Goal: Book appointment/travel/reservation

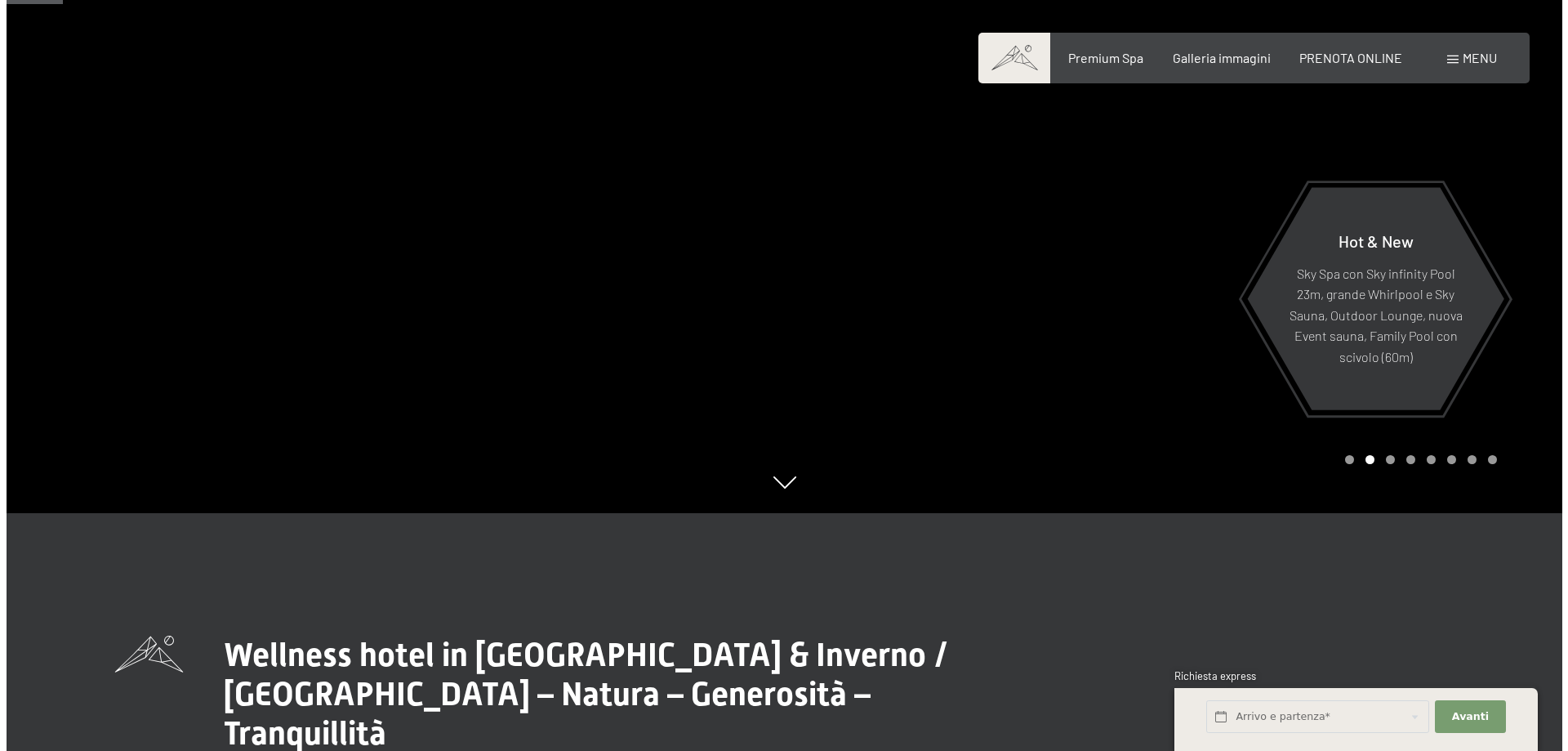
scroll to position [409, 0]
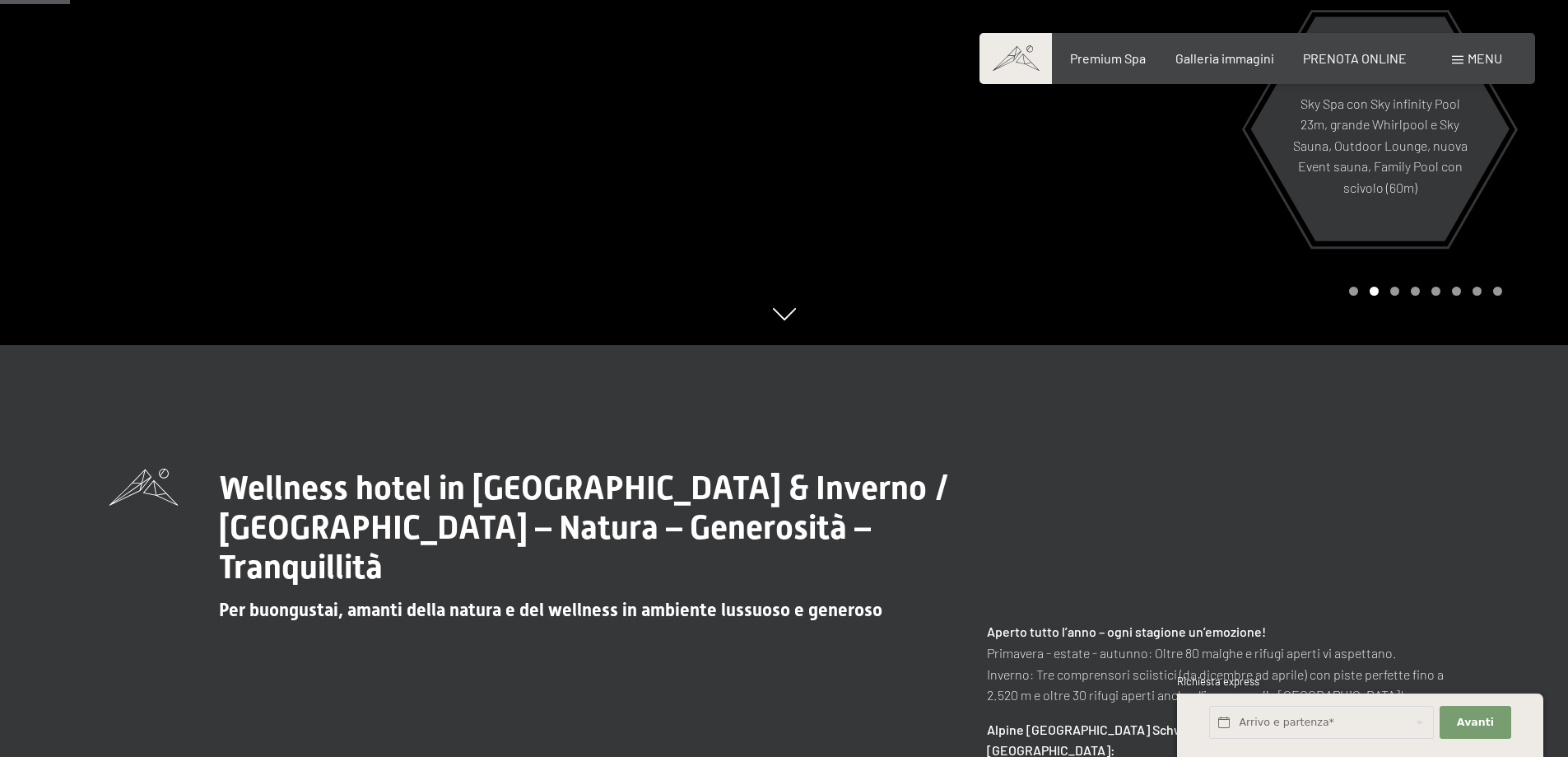
click at [1418, 665] on p "Aperto tutto l’anno – ogni stagione un’emozione! Primavera - estate - autunno: …" at bounding box center [1223, 663] width 473 height 84
click at [1464, 723] on span "Avanti" at bounding box center [1476, 723] width 37 height 15
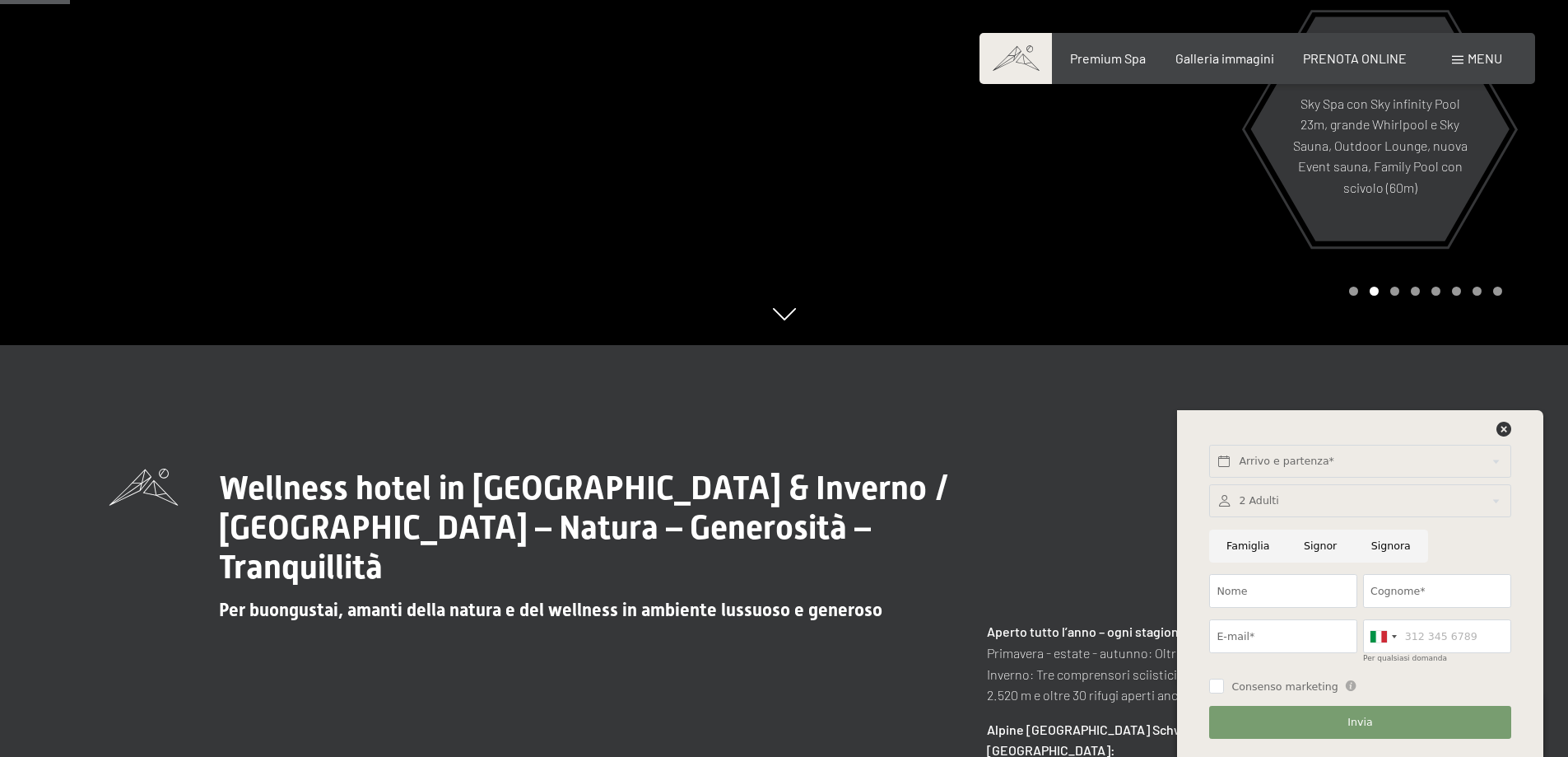
click at [927, 419] on div "Wellness hotel in Alto Adige / Estate & Inverno / Luxury SPA Resort – Natura – …" at bounding box center [784, 754] width 1568 height 818
click at [1508, 429] on icon at bounding box center [1504, 429] width 15 height 15
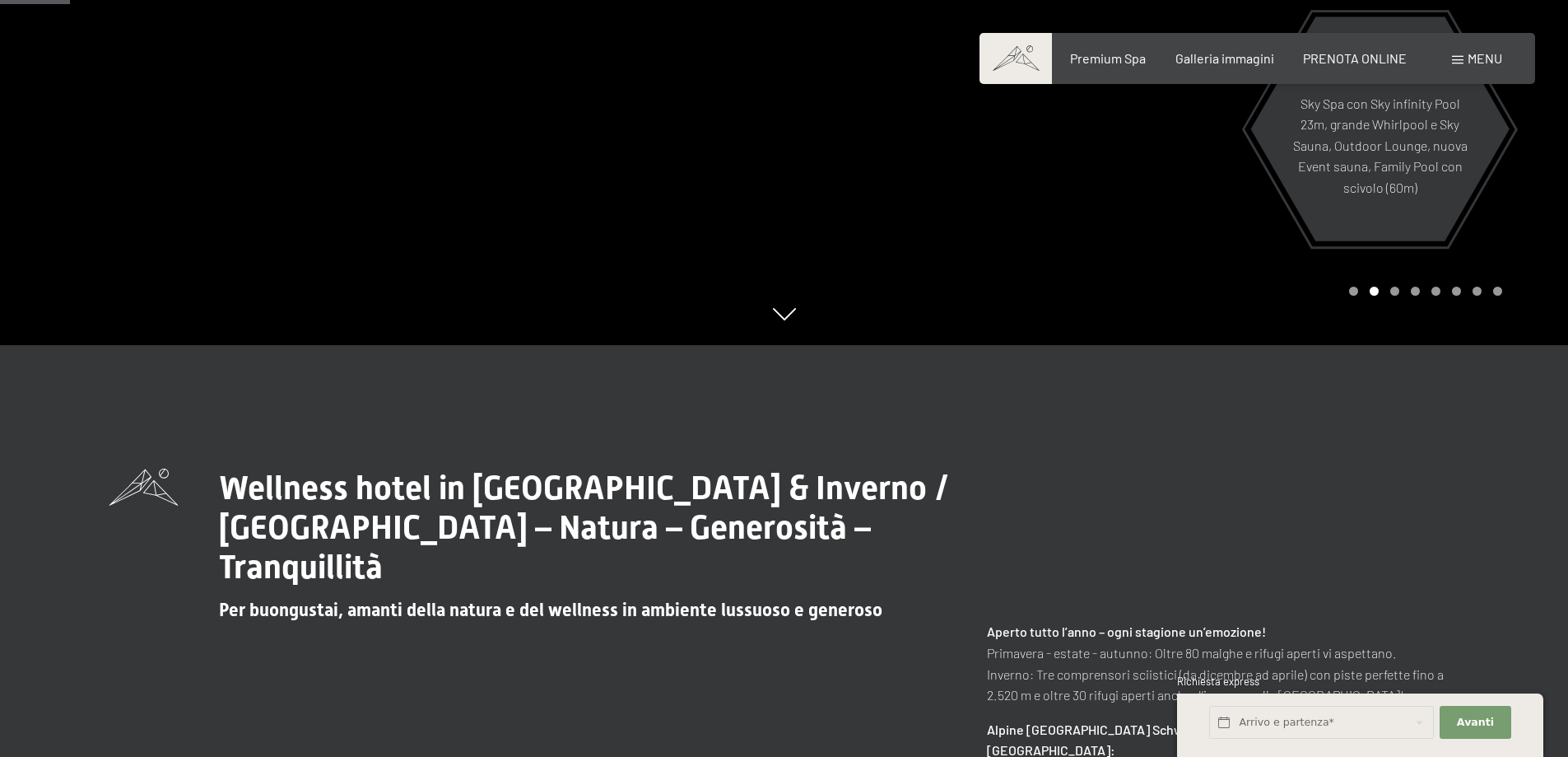
click at [1463, 59] on span at bounding box center [1458, 61] width 12 height 8
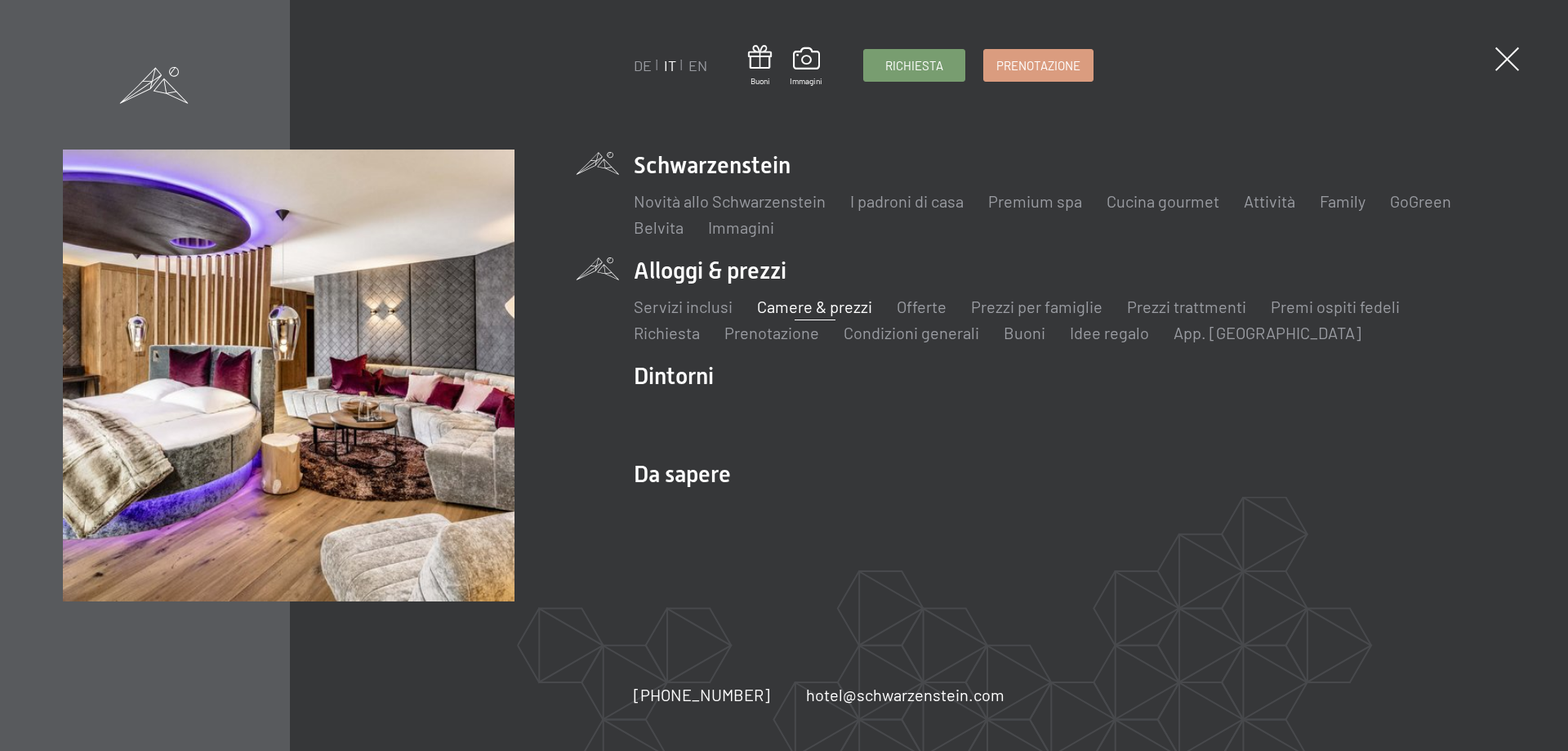
click at [784, 302] on link "Camere & prezzi" at bounding box center [815, 305] width 115 height 19
click at [912, 64] on span "Richiesta" at bounding box center [914, 63] width 58 height 18
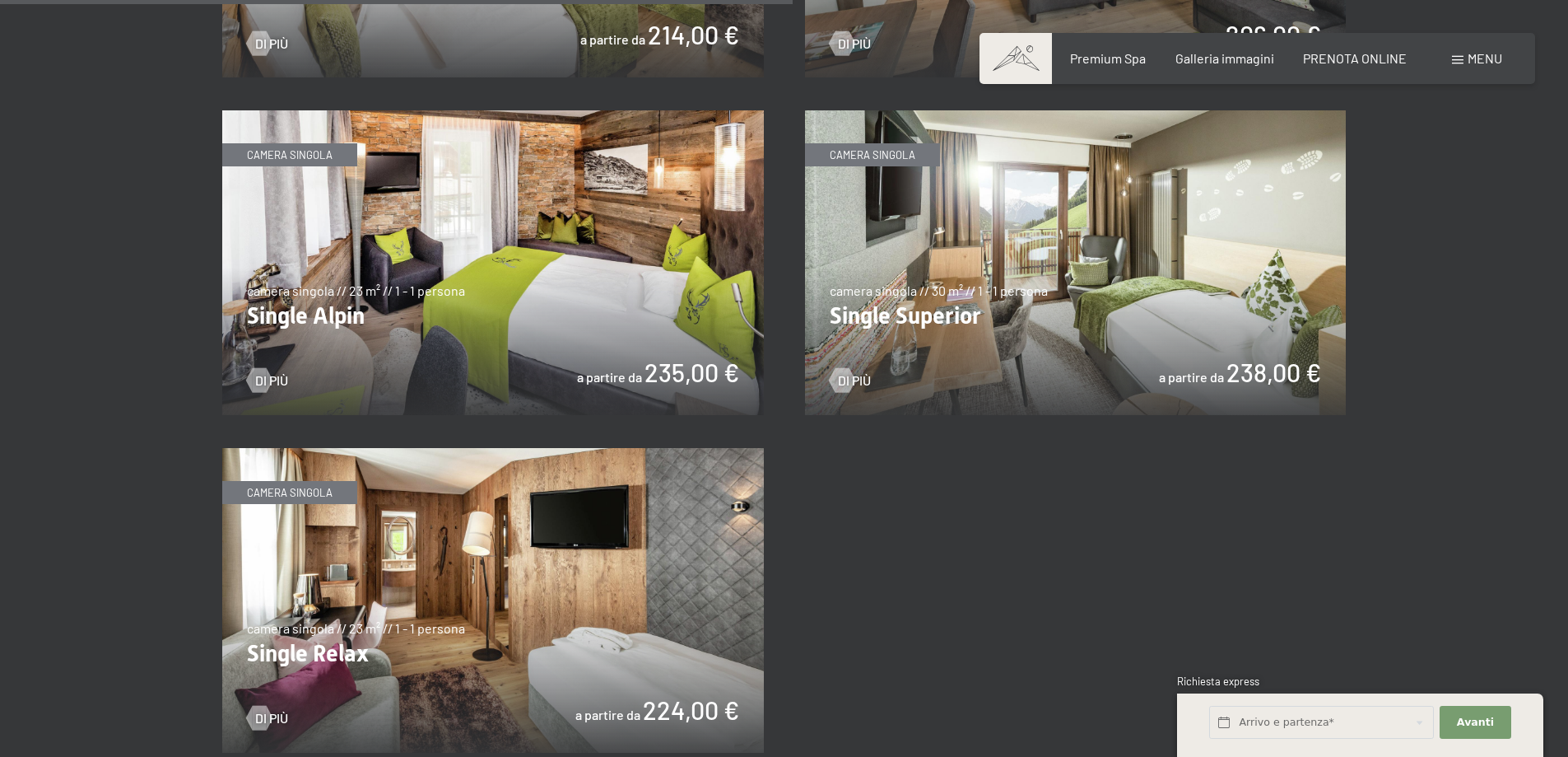
scroll to position [2989, 0]
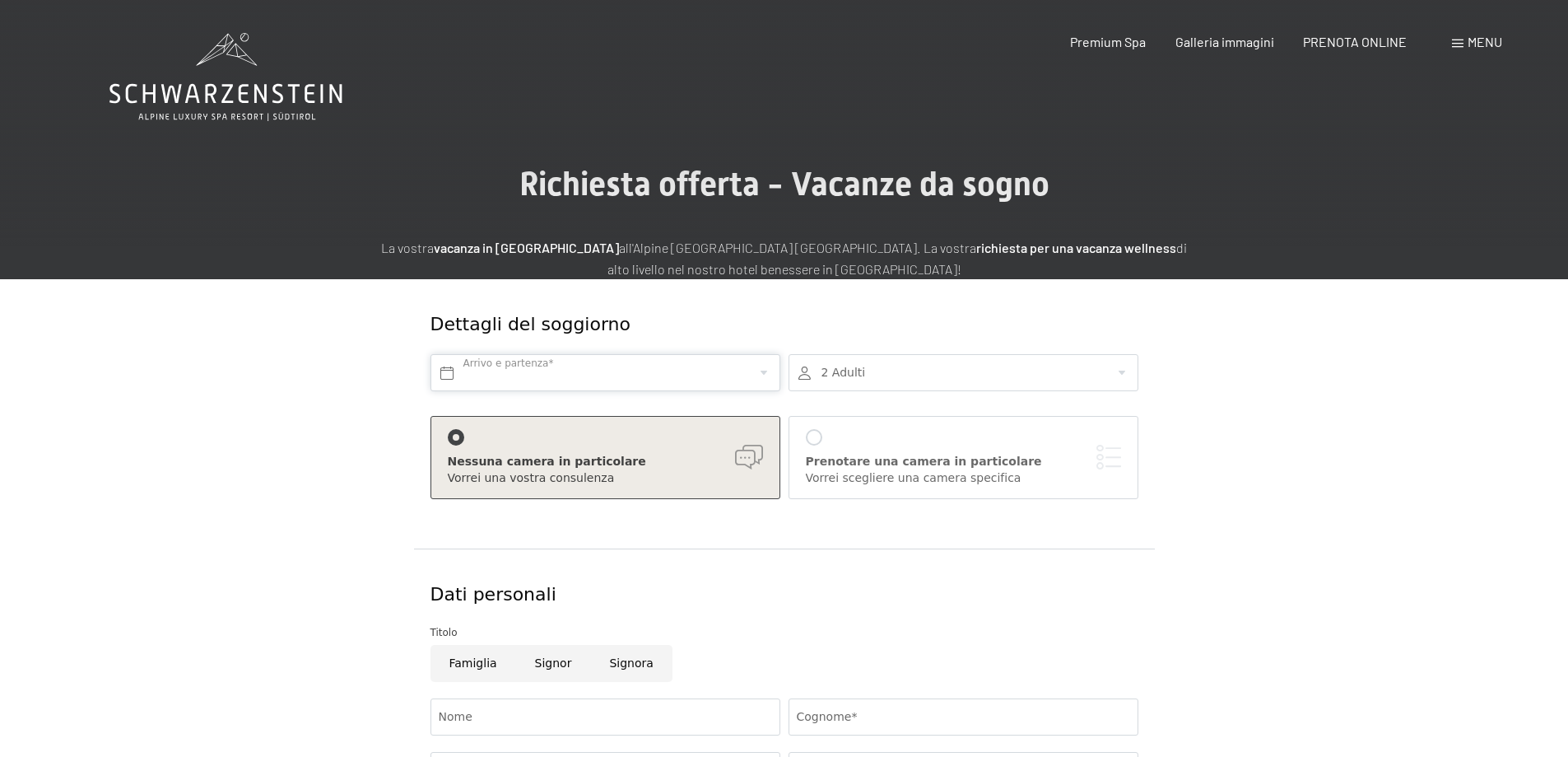
click at [758, 370] on input "text" at bounding box center [605, 373] width 350 height 37
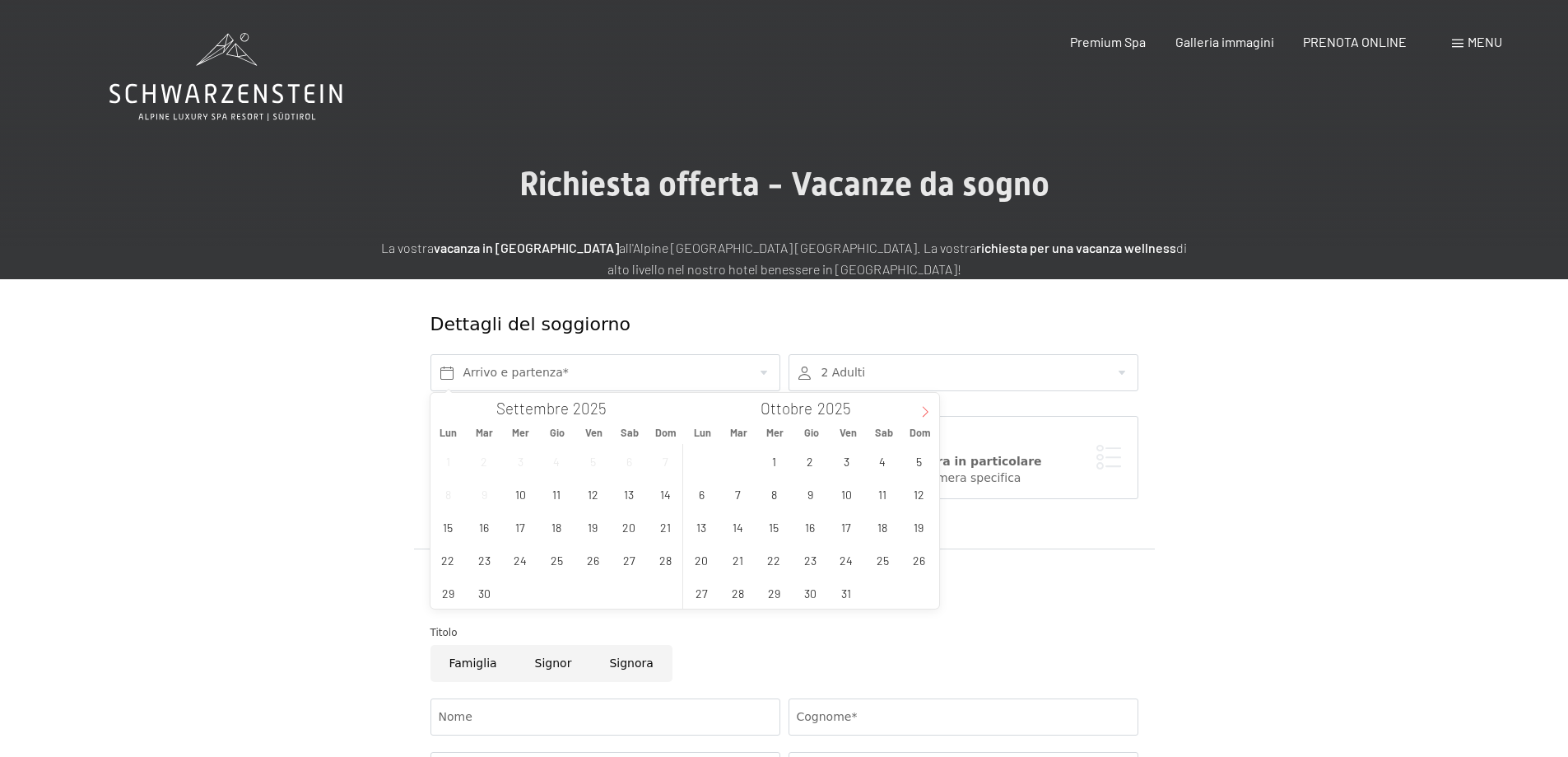
click at [917, 411] on span at bounding box center [925, 406] width 28 height 28
click at [840, 533] on span "14" at bounding box center [847, 527] width 32 height 32
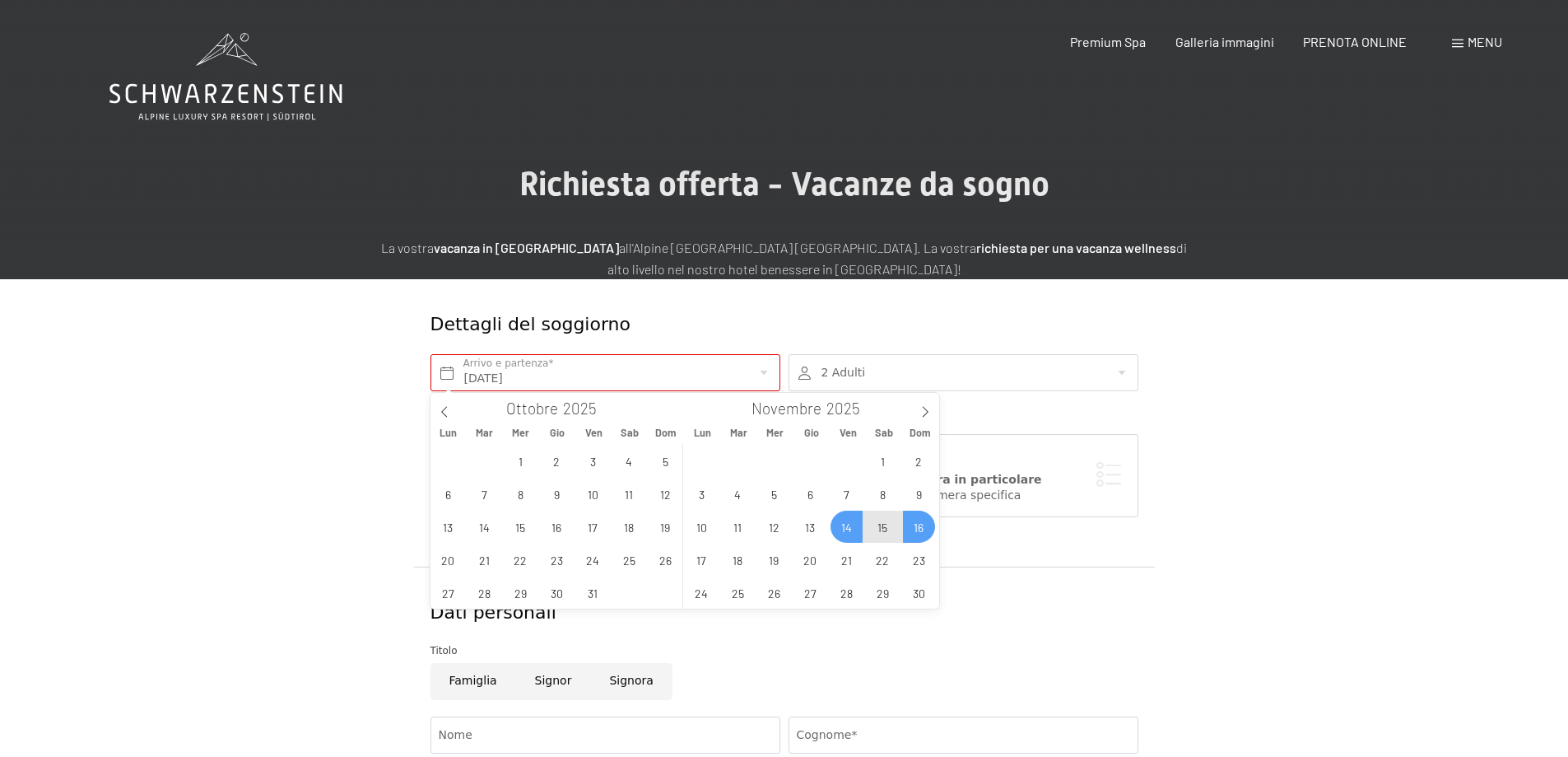
click at [919, 532] on span "16" at bounding box center [919, 527] width 32 height 32
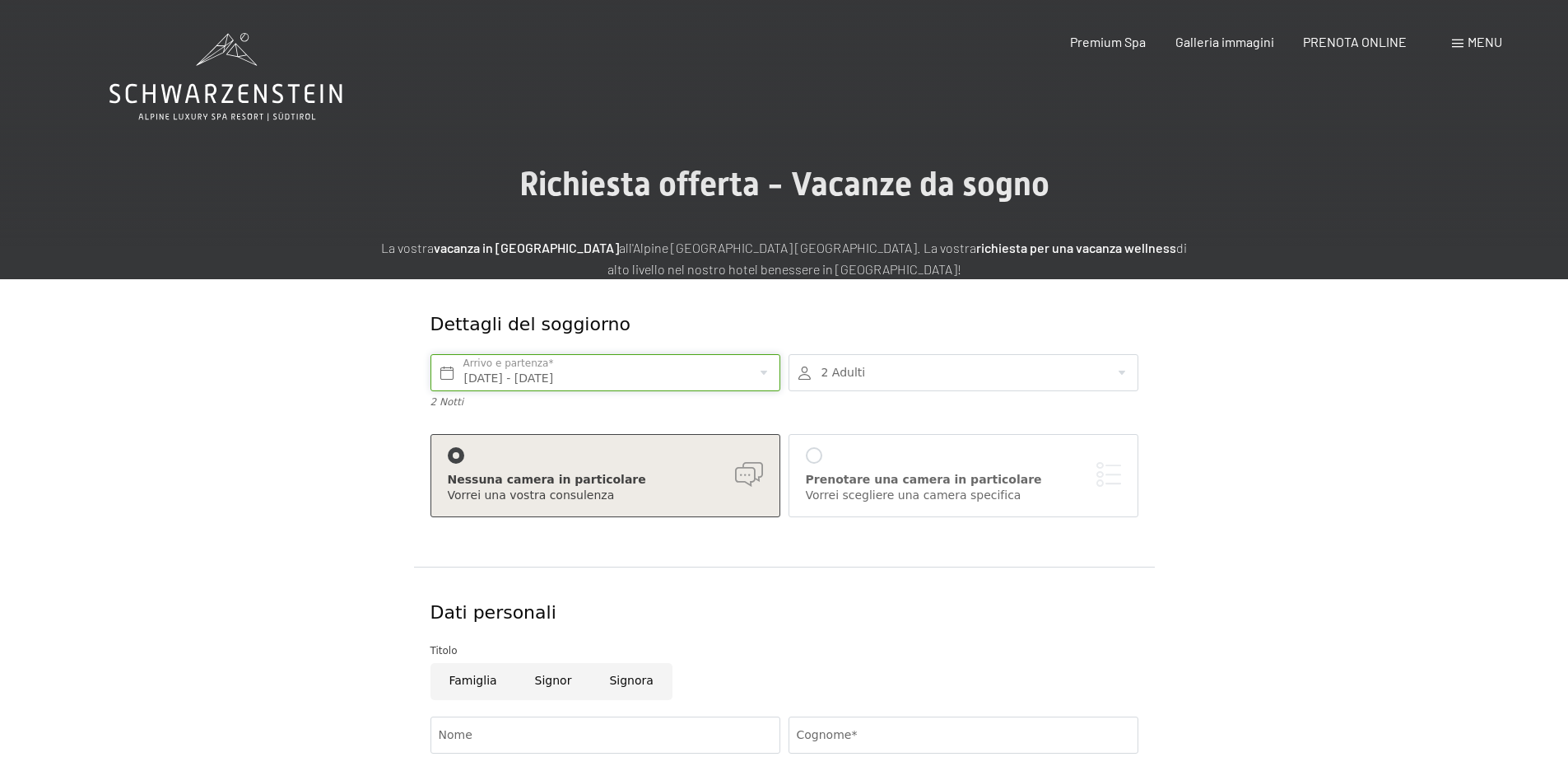
click at [769, 378] on input "Ven. 14/11/2025 - Dom. 16/11/2025" at bounding box center [605, 373] width 350 height 37
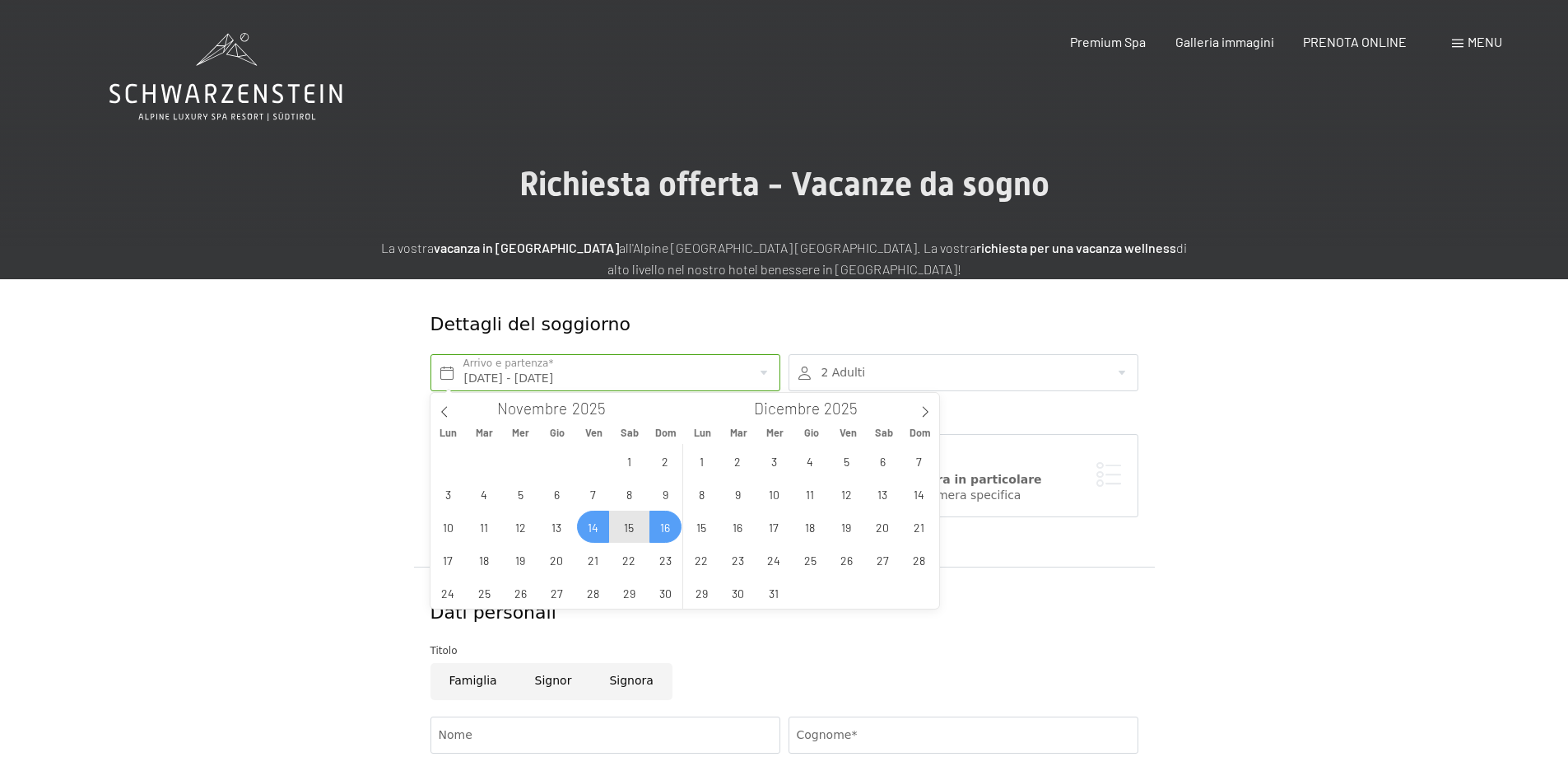
click at [627, 525] on span "15" at bounding box center [629, 527] width 32 height 32
click at [437, 558] on span "17" at bounding box center [448, 559] width 32 height 32
type input "Sab. 15/11/2025 - Lun. 17/11/2025"
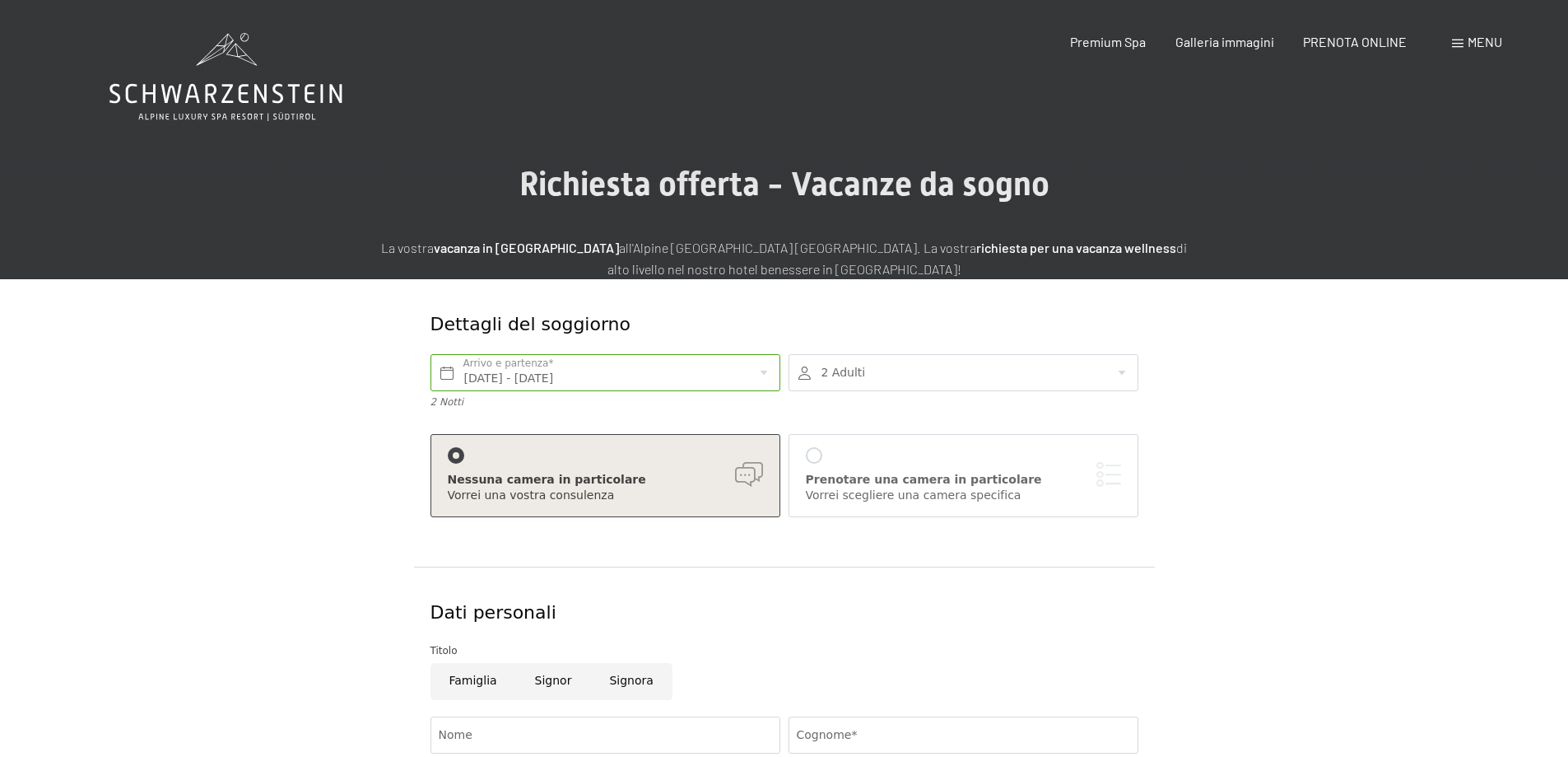
click at [1121, 384] on div at bounding box center [964, 373] width 350 height 37
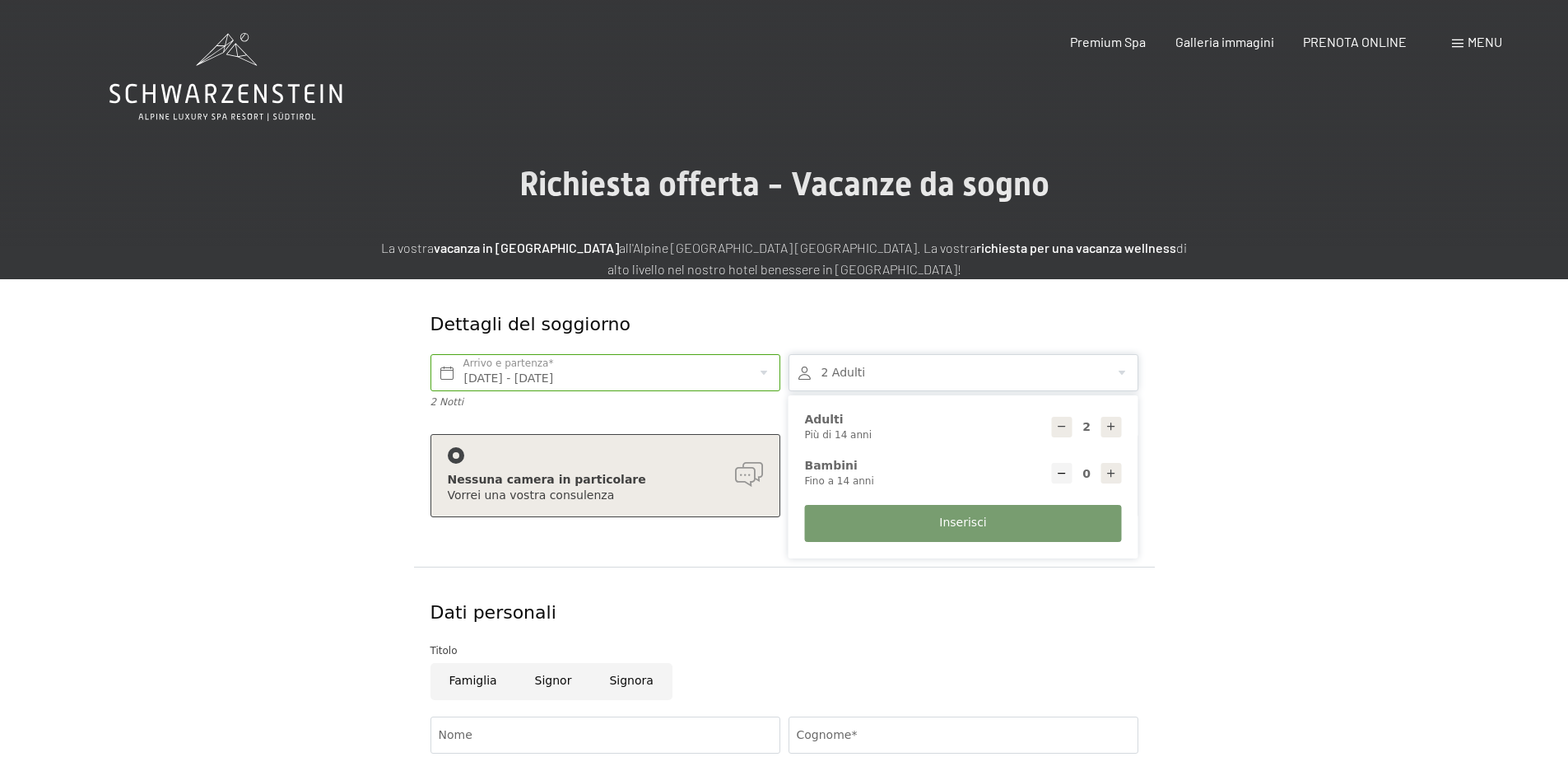
click at [1058, 434] on div at bounding box center [1062, 426] width 20 height 20
type input "1"
click at [1106, 468] on icon at bounding box center [1111, 474] width 12 height 12
type input "1"
select select
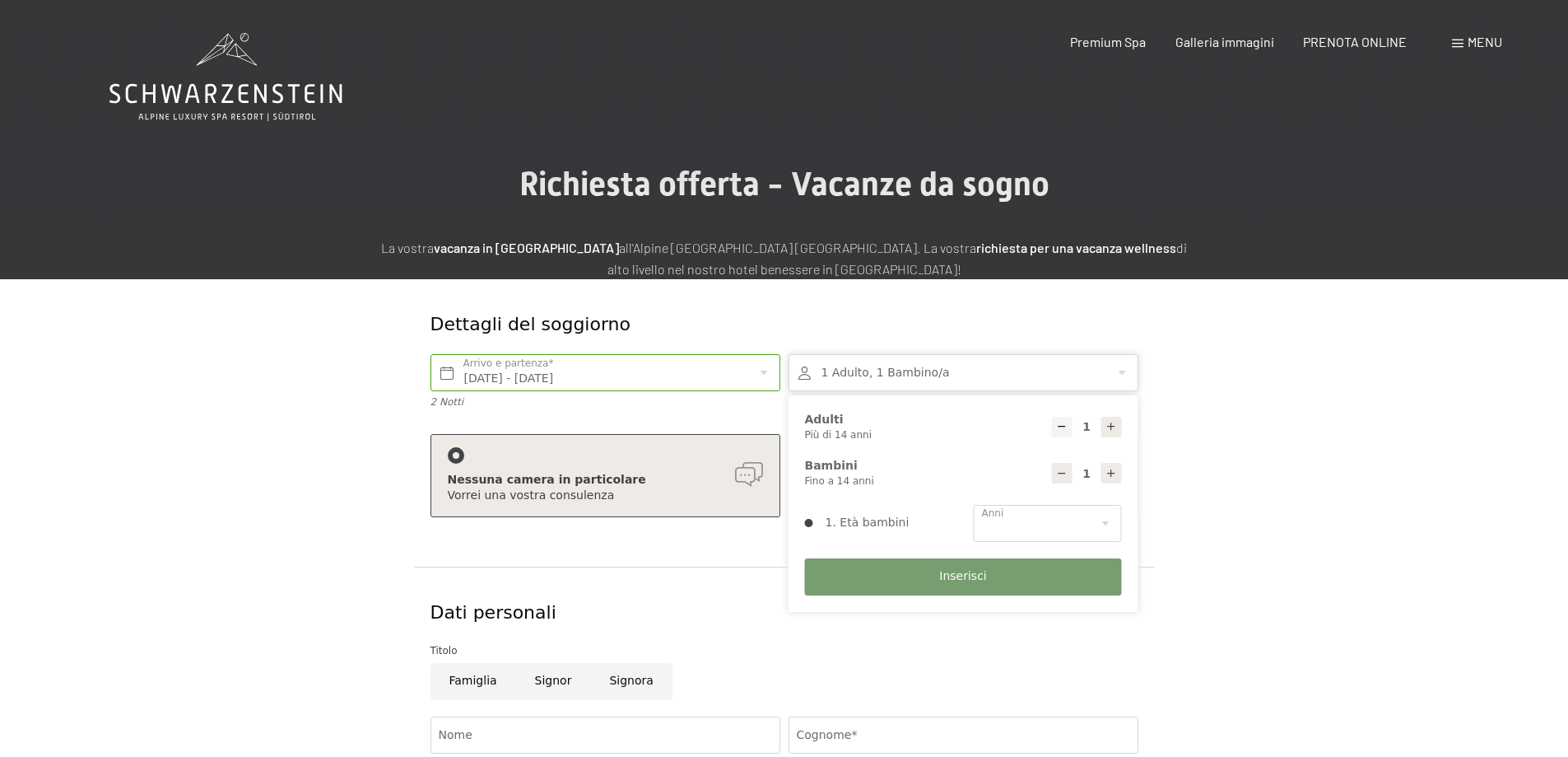
click at [1106, 468] on icon at bounding box center [1111, 474] width 12 height 12
type input "2"
select select
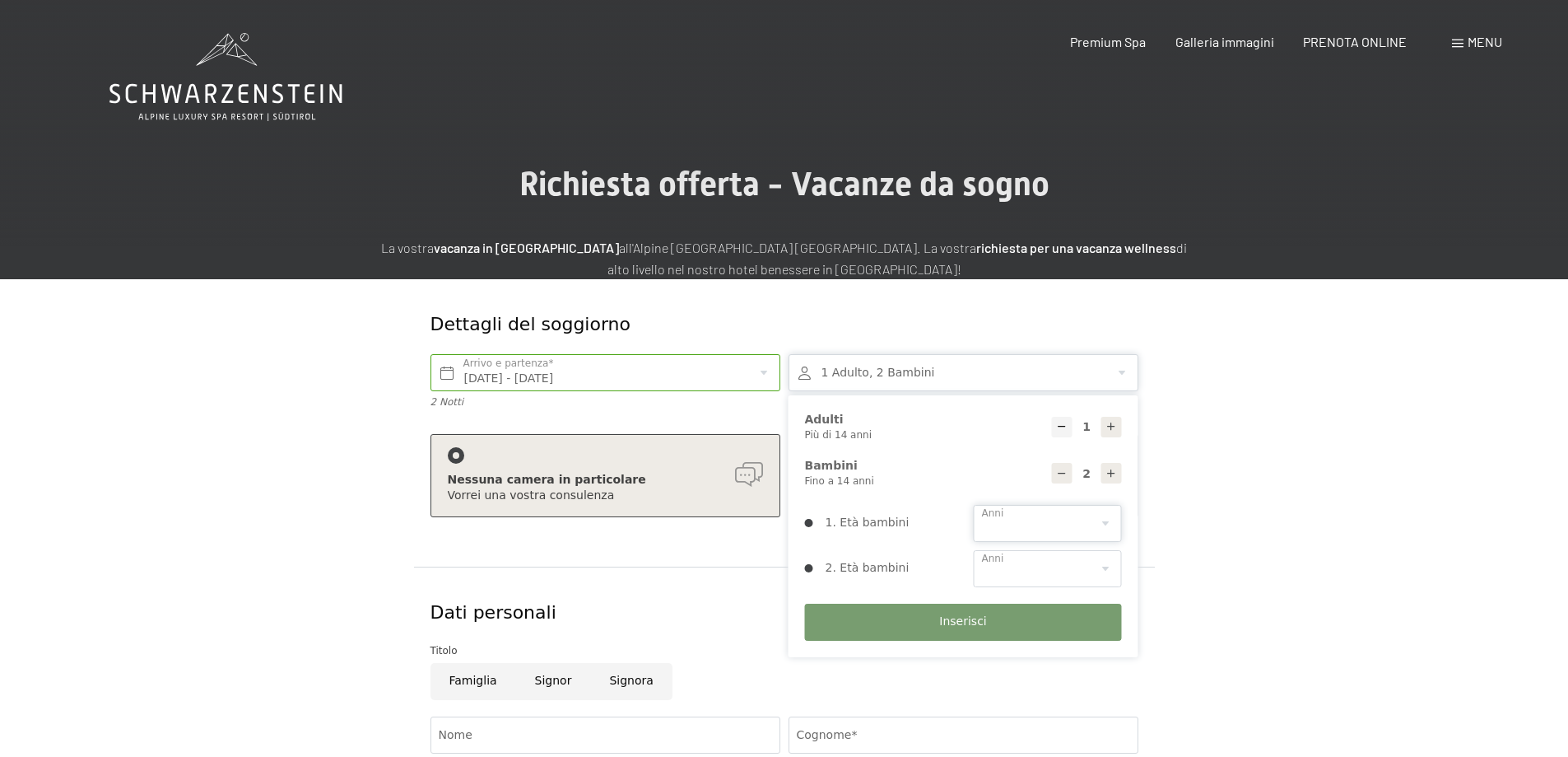
click at [1091, 512] on select "0 1 2 3 4 5 6 7 8 9 10 11 12 13 14" at bounding box center [1048, 523] width 148 height 37
select select "13"
click at [974, 505] on select "0 1 2 3 4 5 6 7 8 9 10 11 12 13 14" at bounding box center [1048, 523] width 148 height 37
click at [1039, 566] on select "0 1 2 3 4 5 6 7 8 9 10 11 12 13 14" at bounding box center [1048, 569] width 148 height 37
select select "13"
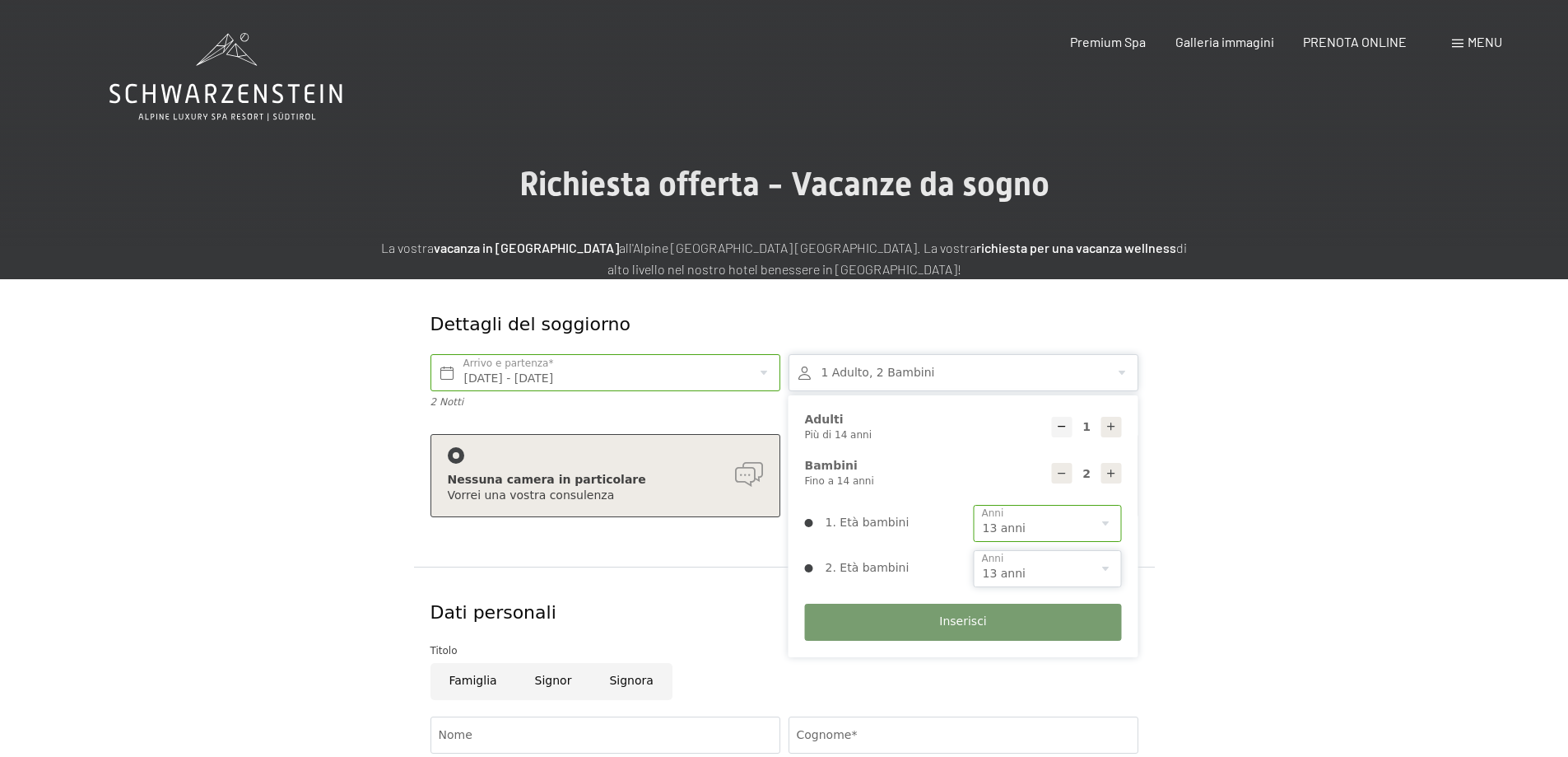
click at [974, 550] on select "0 1 2 3 4 5 6 7 8 9 10 11 12 13 14" at bounding box center [1048, 569] width 148 height 37
click at [975, 620] on span "Inserisci" at bounding box center [963, 622] width 47 height 17
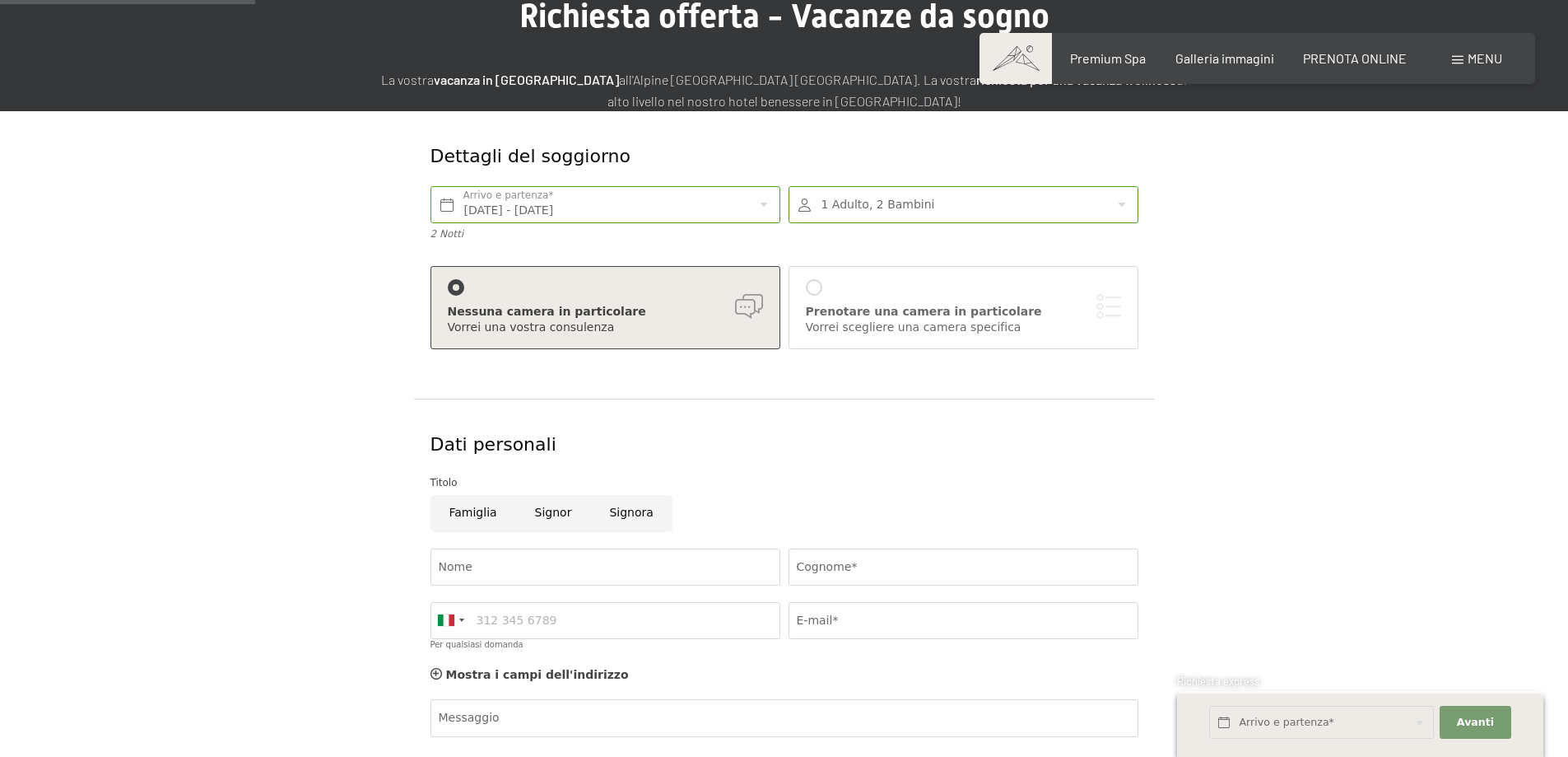
scroll to position [247, 0]
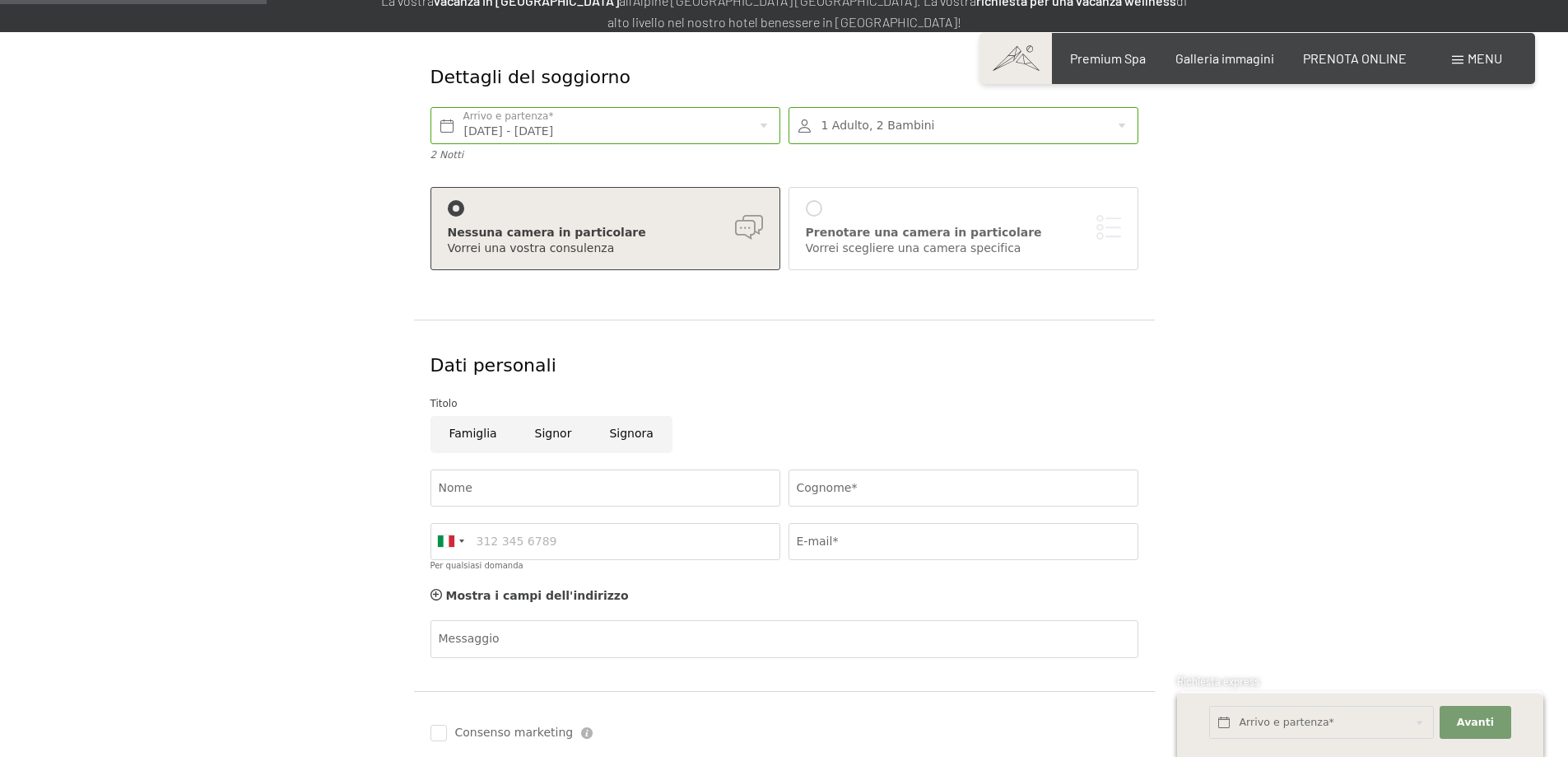
click at [628, 435] on input "Signora" at bounding box center [631, 434] width 82 height 37
radio input "true"
click at [599, 480] on input "Nome" at bounding box center [605, 488] width 350 height 37
type input "ELISA"
type input "CANCIAN"
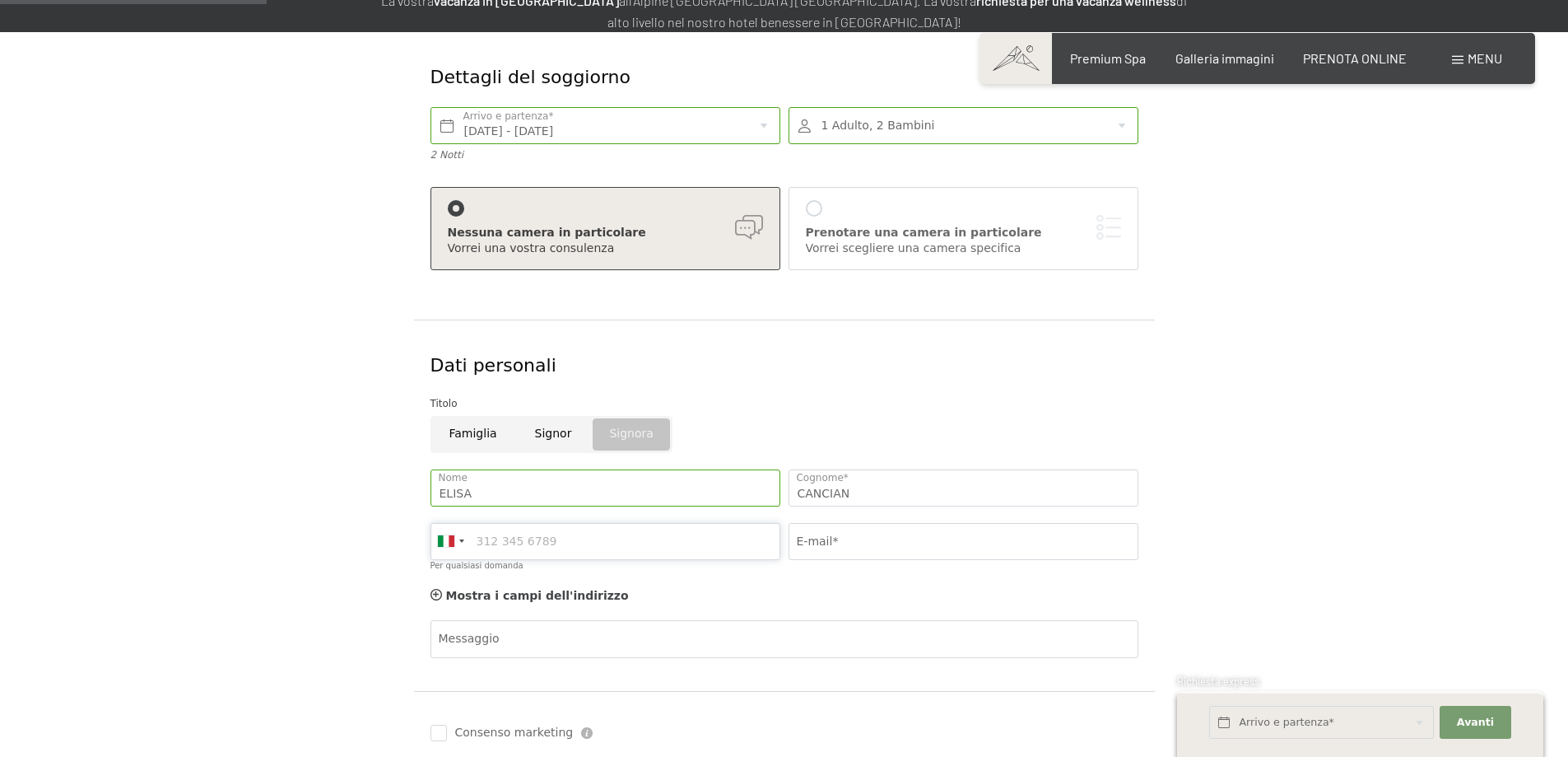
click at [598, 542] on input "Per qualsiasi domanda" at bounding box center [605, 542] width 350 height 37
type input "3355329768"
click at [831, 550] on input "E-mail*" at bounding box center [964, 542] width 350 height 37
type input "ELISA.CANCIAN@GMAIL.COM"
click at [769, 624] on div "Messaggio" at bounding box center [784, 667] width 708 height 95
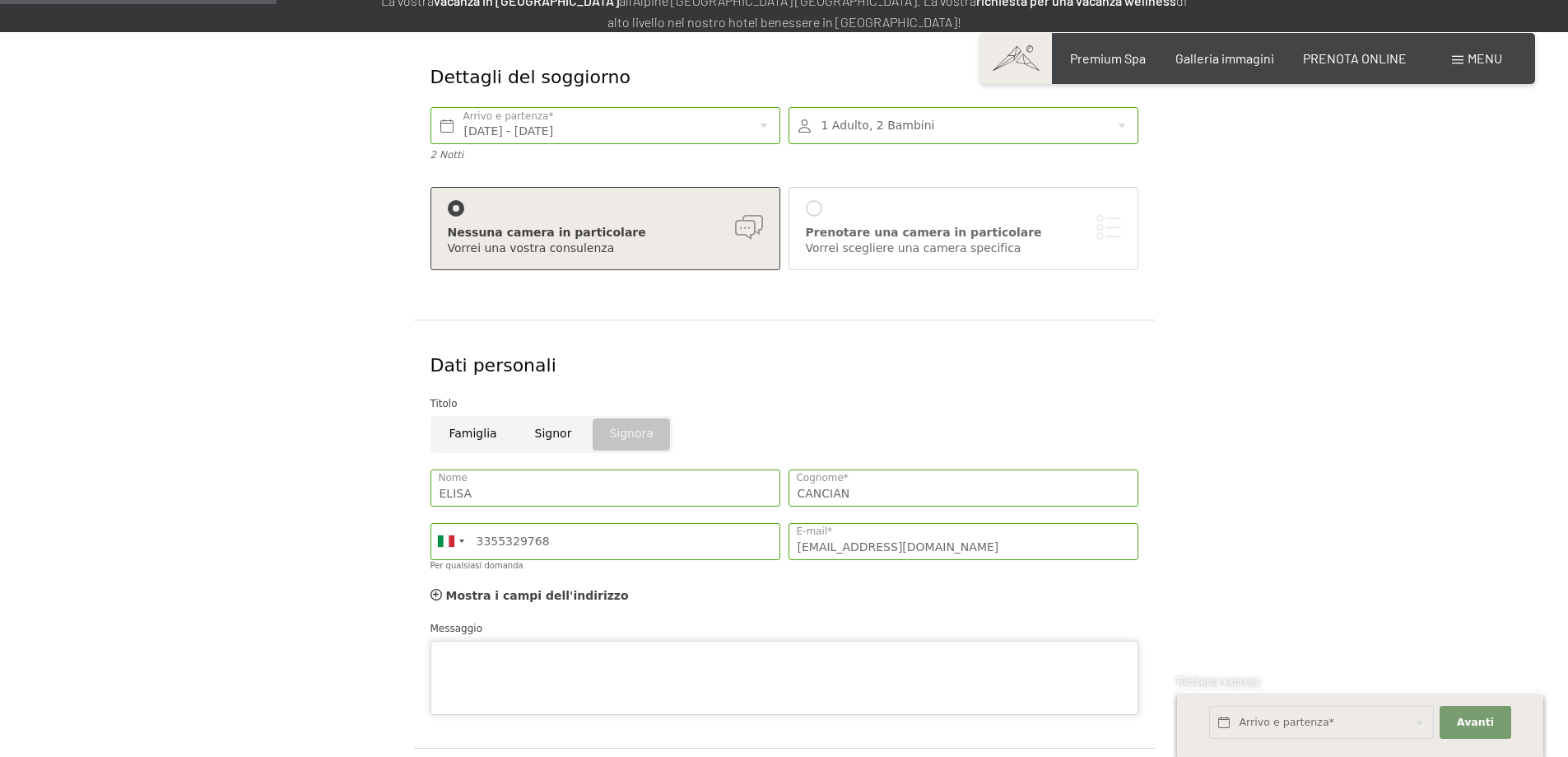
scroll to position [330, 0]
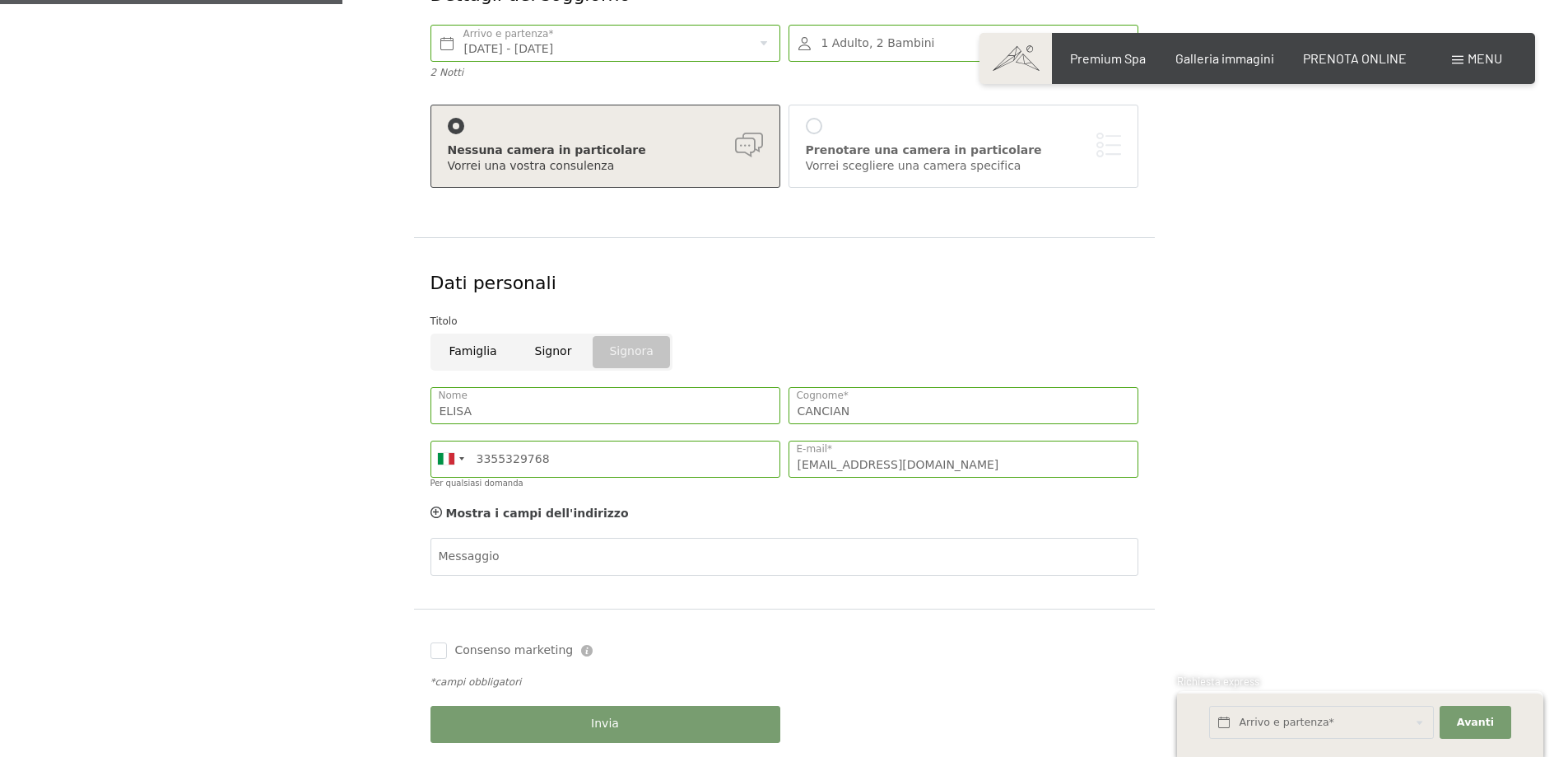
click at [1305, 452] on form "Dettagli del soggiorno Sab. 15/11/2025 - Lun. 17/11/2025 Arrivo e partenza* 2 N…" at bounding box center [784, 363] width 1124 height 826
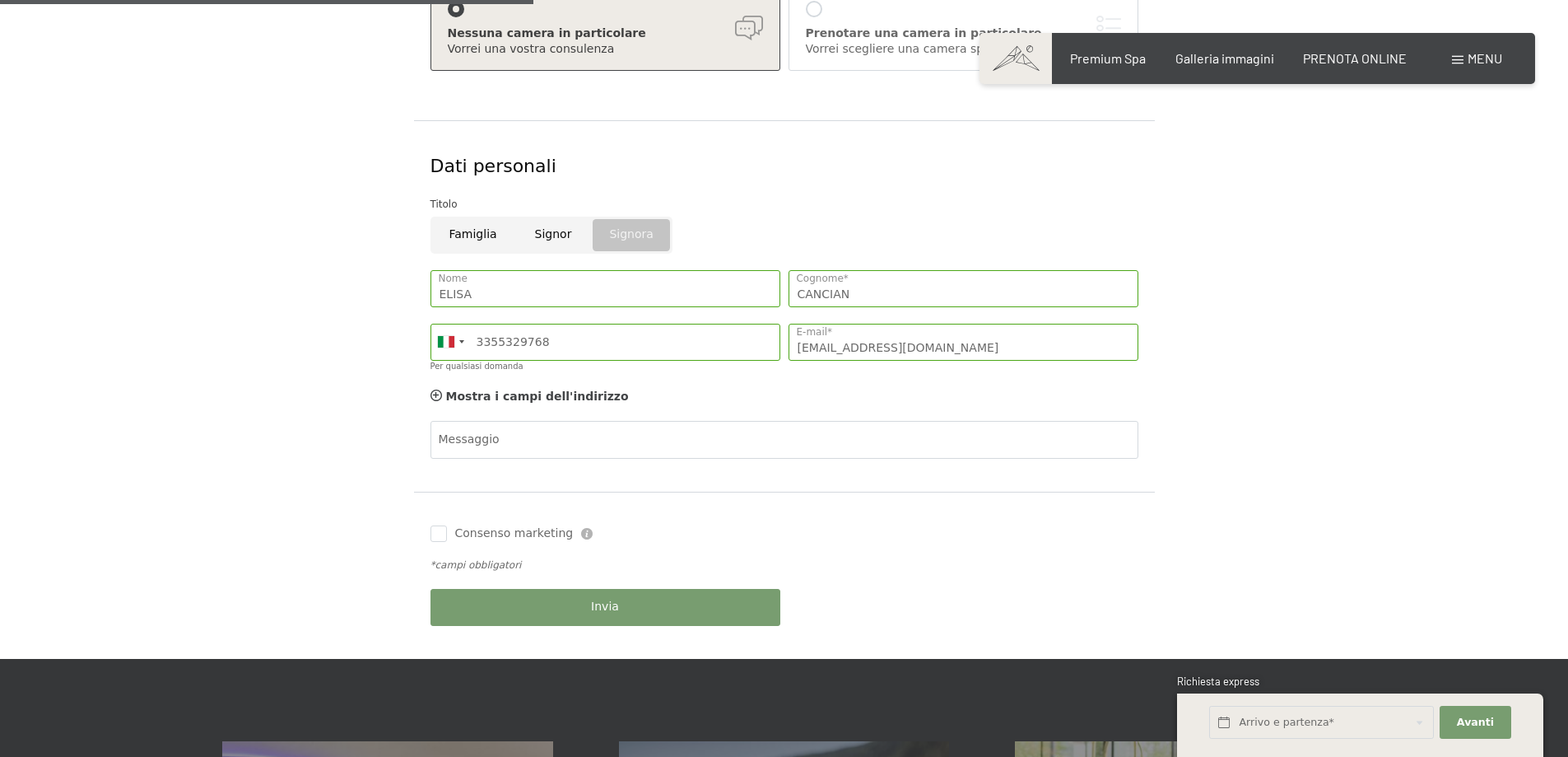
scroll to position [494, 0]
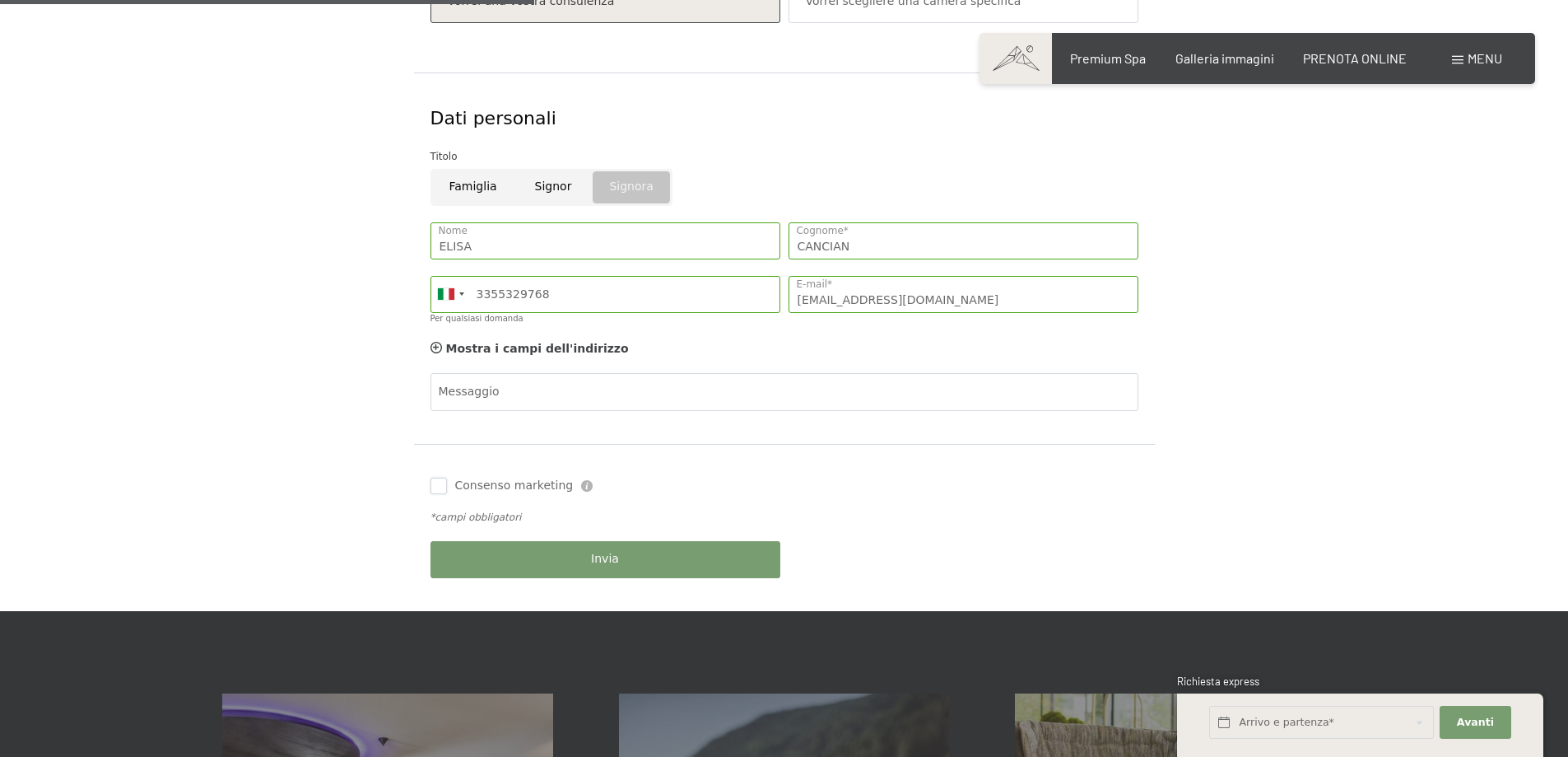
click at [430, 490] on input "Consenso marketing" at bounding box center [439, 486] width 17 height 17
checkbox input "false"
click at [866, 496] on div "Consenso marketing Il sottoscritto, letta e compresa l’informativa di cui a que…" at bounding box center [784, 485] width 716 height 50
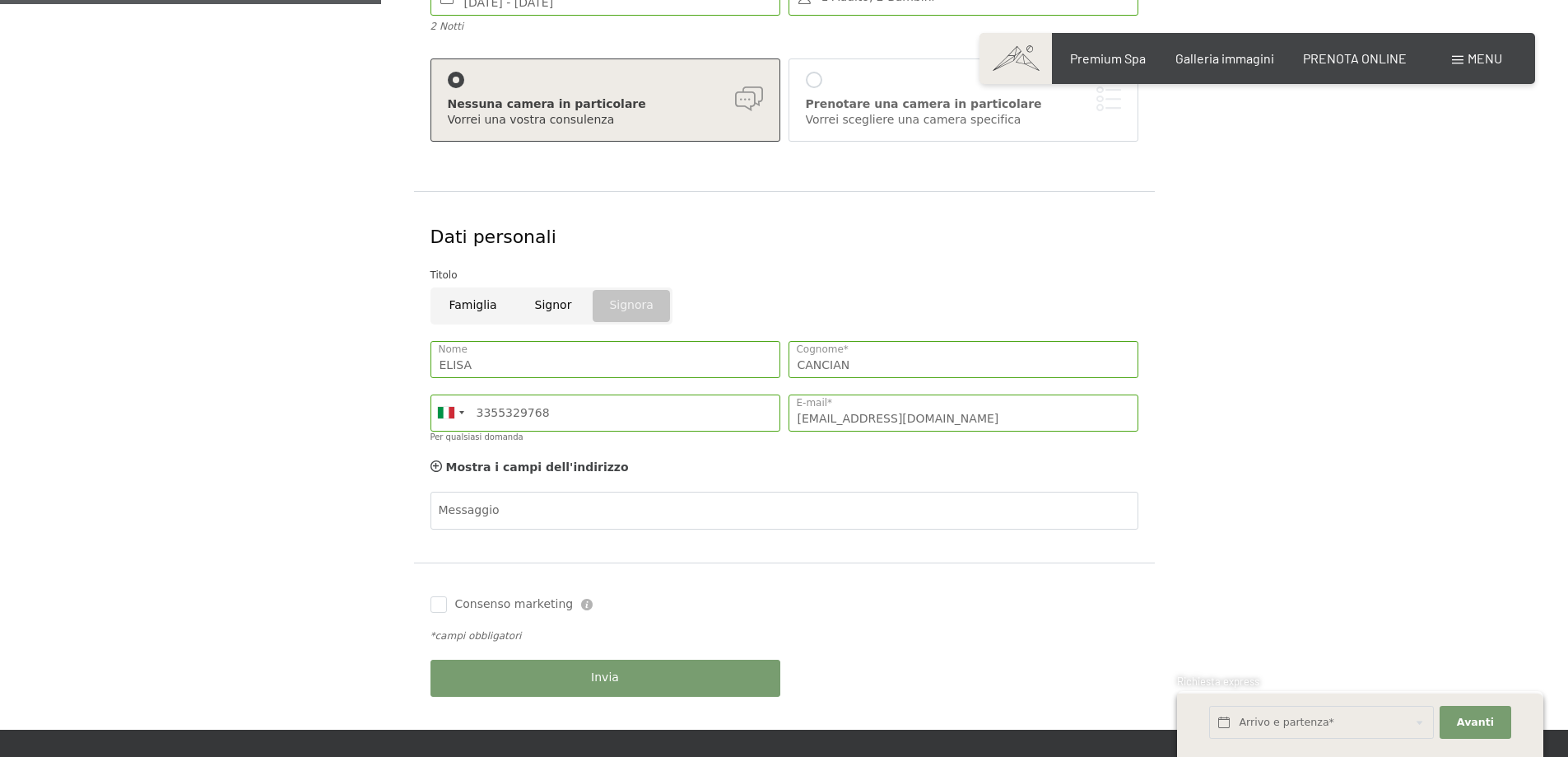
scroll to position [412, 0]
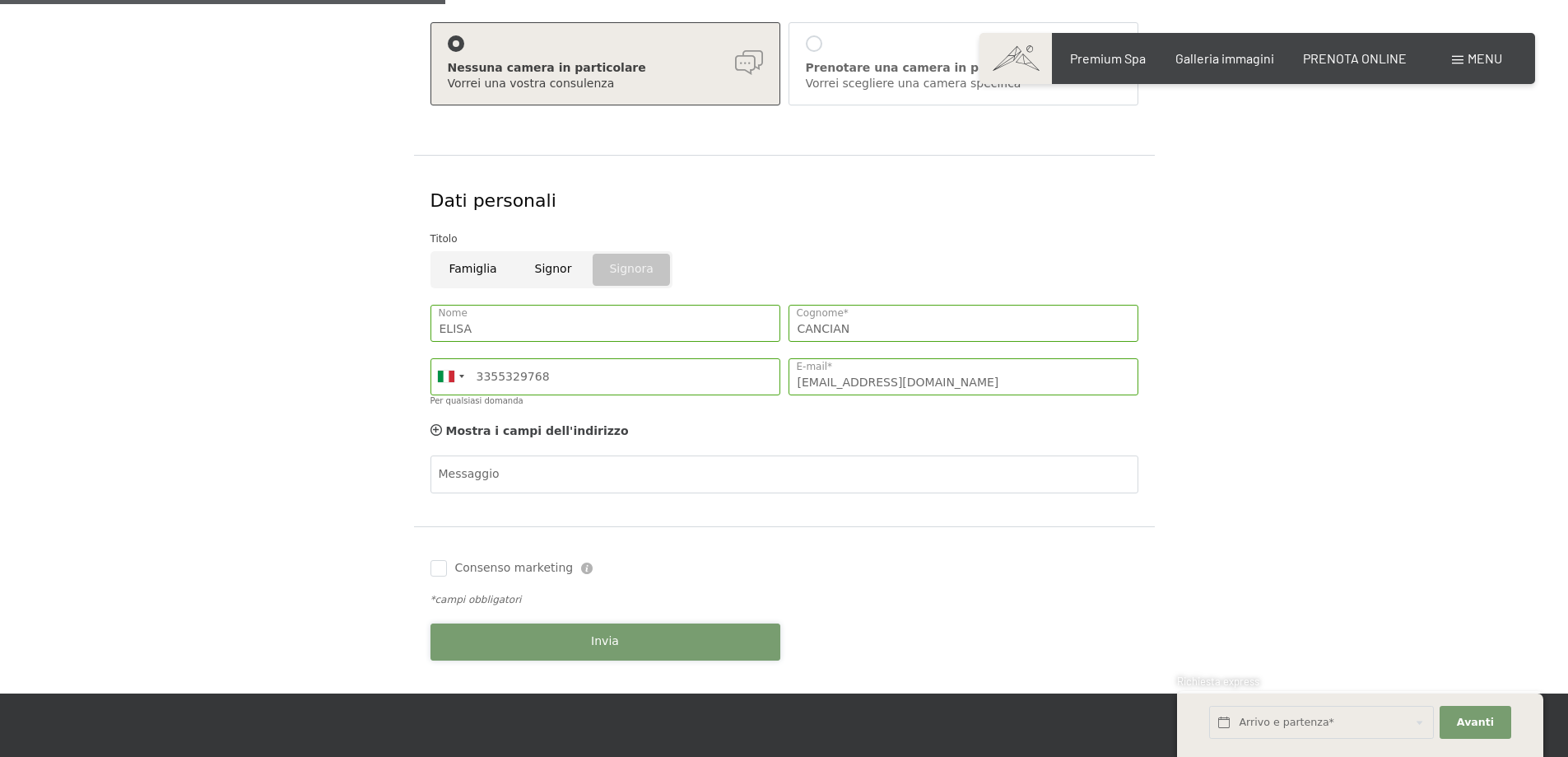
click at [699, 652] on button "Invia" at bounding box center [605, 642] width 350 height 37
